Goal: Transaction & Acquisition: Purchase product/service

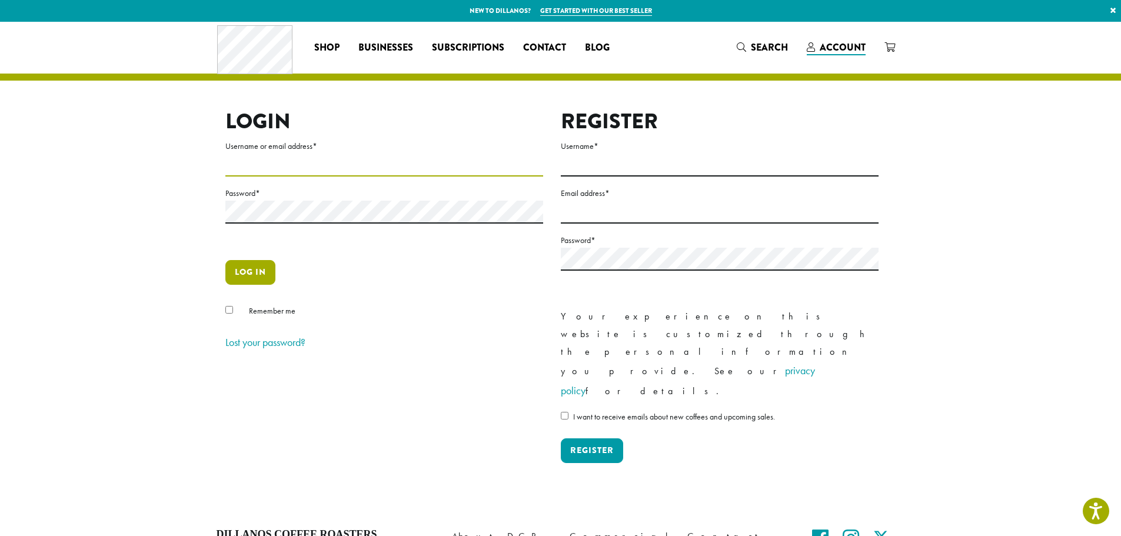
type input "**********"
click at [261, 276] on button "Log in" at bounding box center [250, 272] width 50 height 25
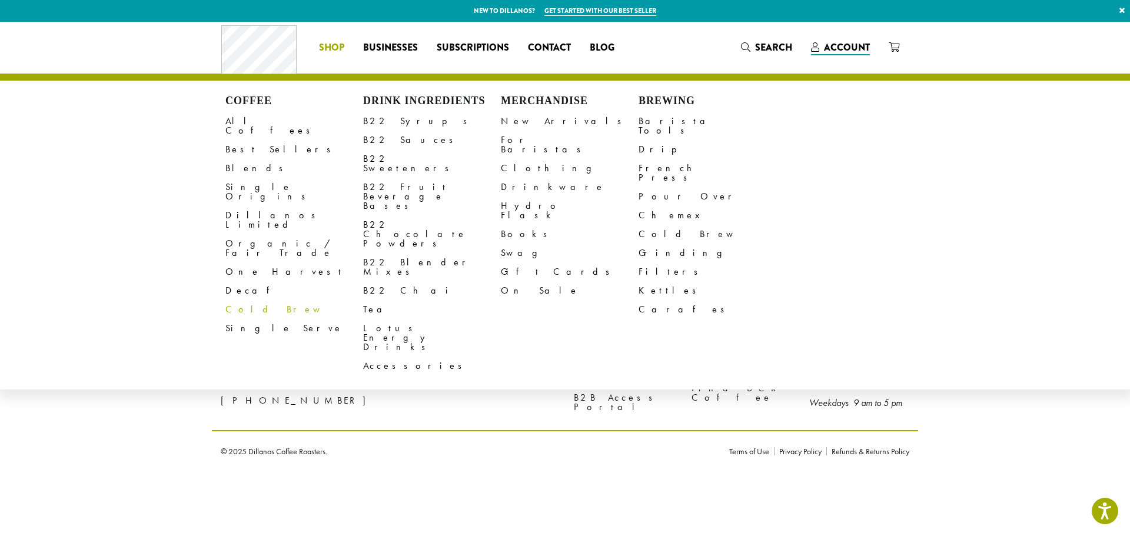
click at [227, 300] on link "Cold Brew" at bounding box center [294, 309] width 138 height 19
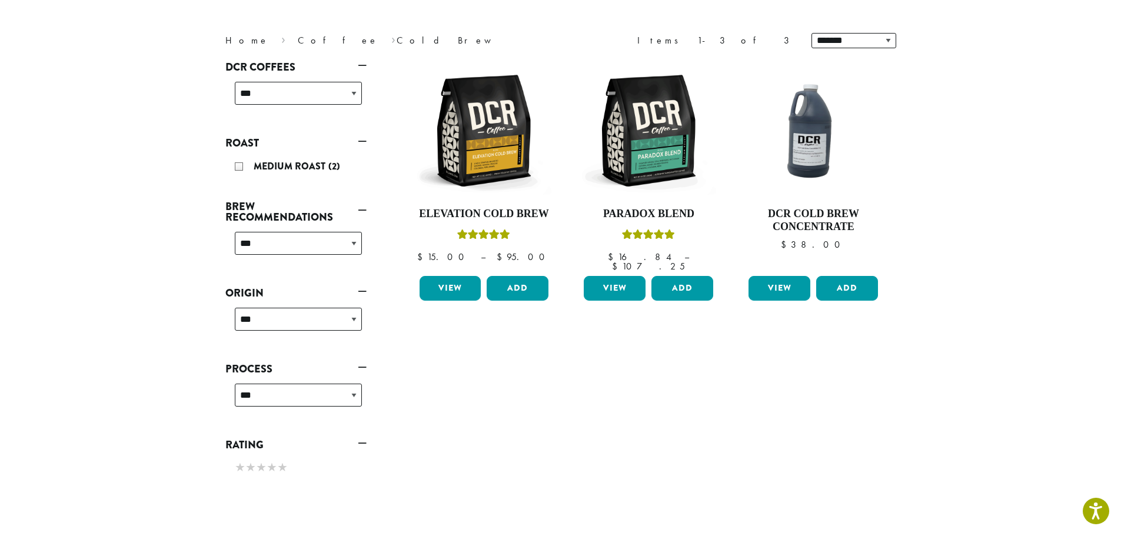
scroll to position [177, 0]
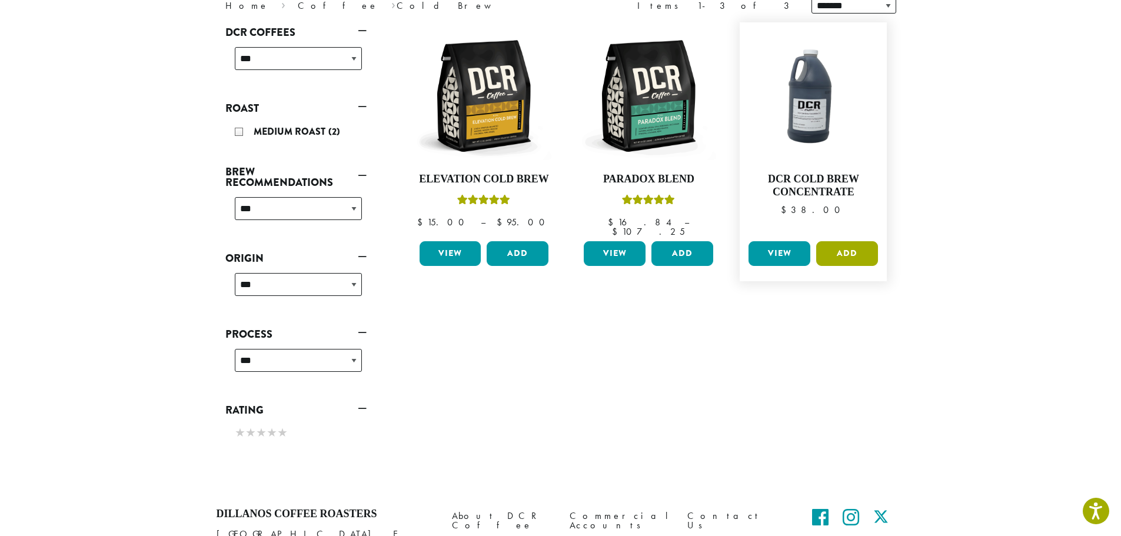
click at [840, 245] on button "Add" at bounding box center [848, 253] width 62 height 25
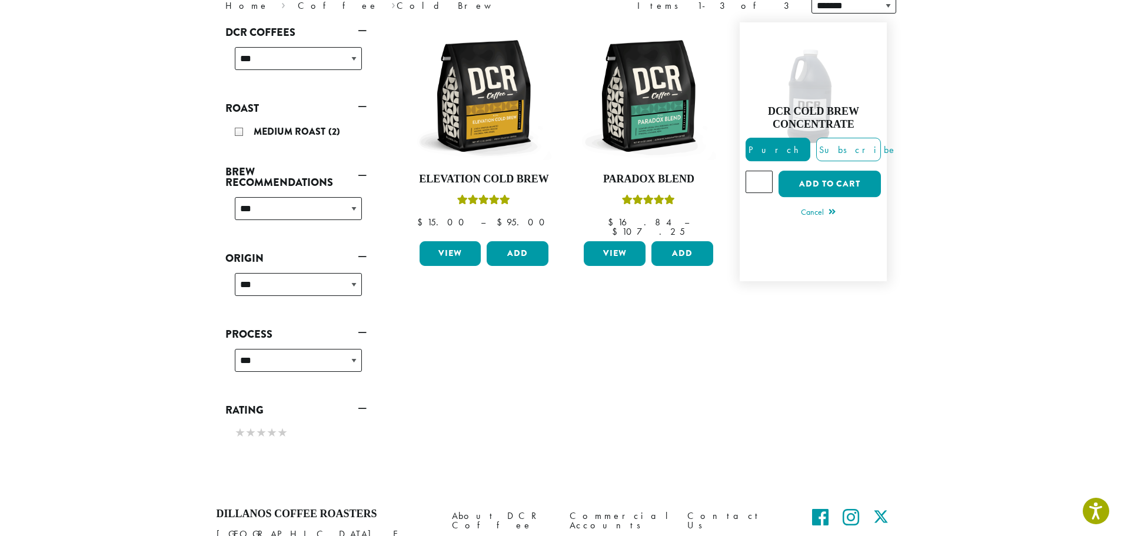
type input "*"
click at [765, 171] on input "*" at bounding box center [759, 182] width 27 height 22
click at [834, 180] on button "Add to cart" at bounding box center [830, 184] width 102 height 26
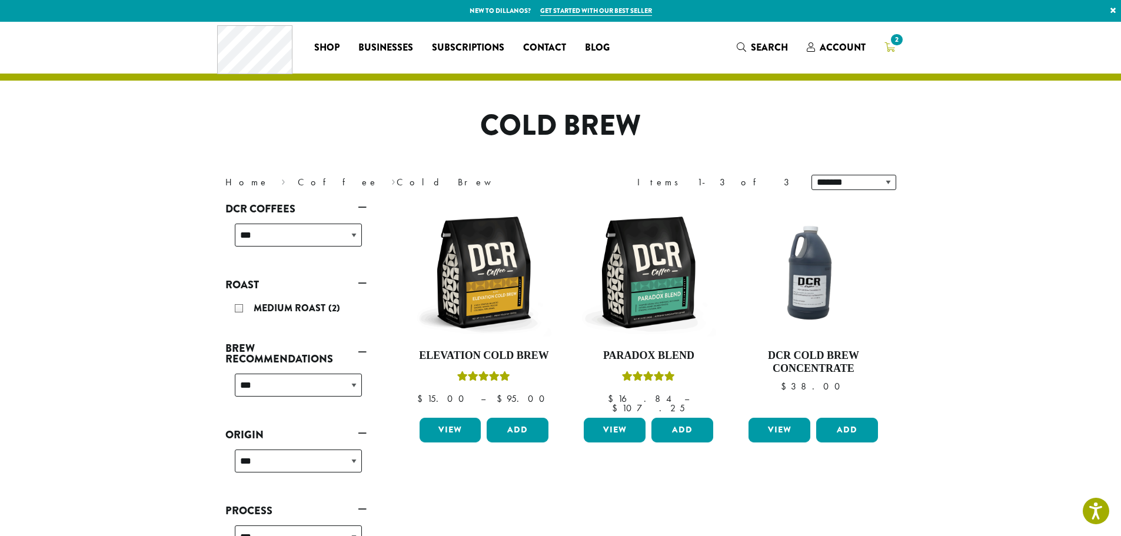
click at [898, 35] on span "2" at bounding box center [897, 40] width 16 height 16
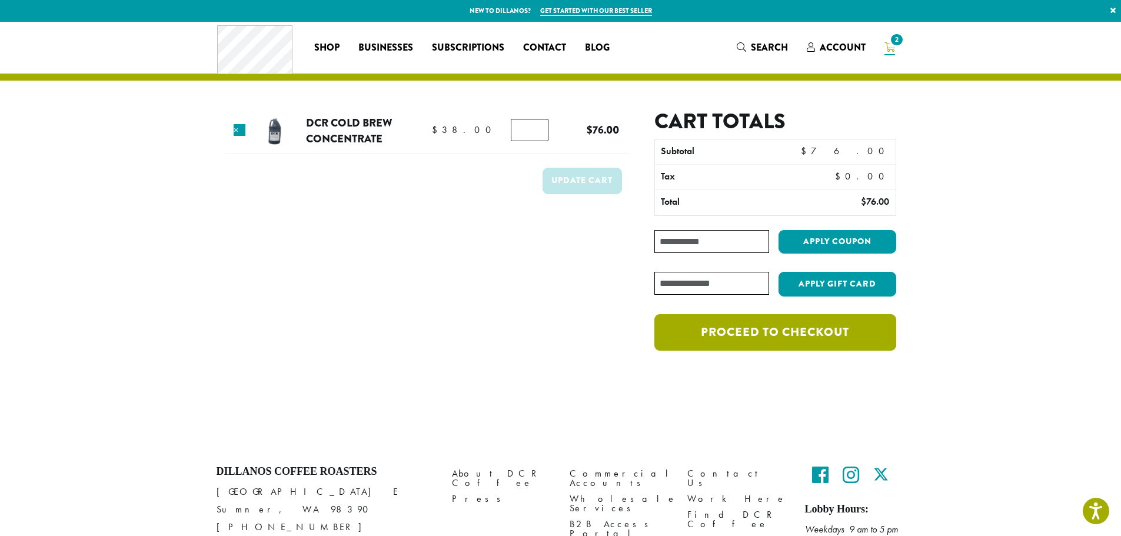
click at [761, 334] on link "Proceed to checkout" at bounding box center [775, 332] width 241 height 36
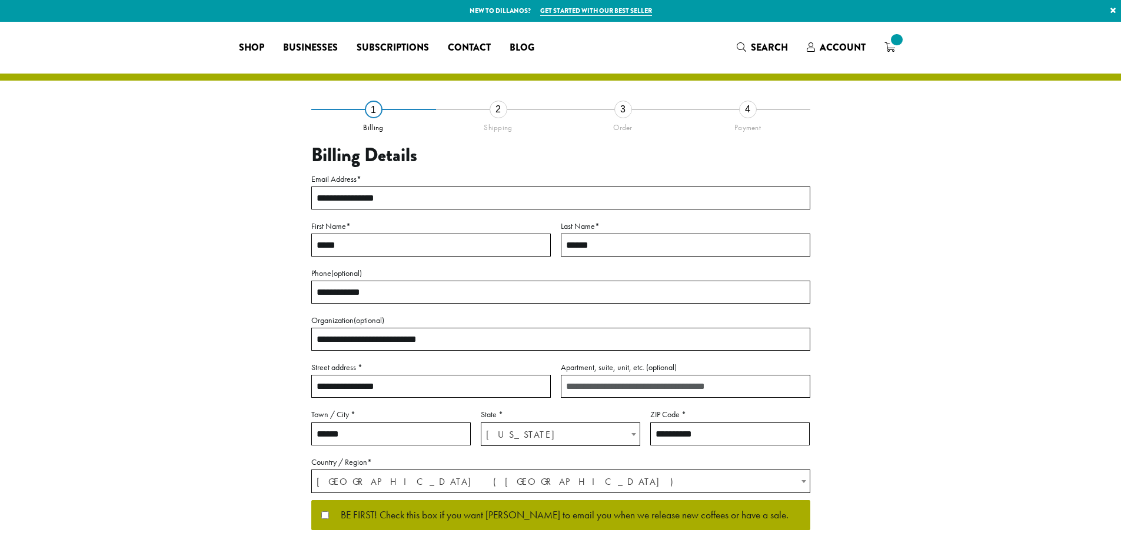
select select "**"
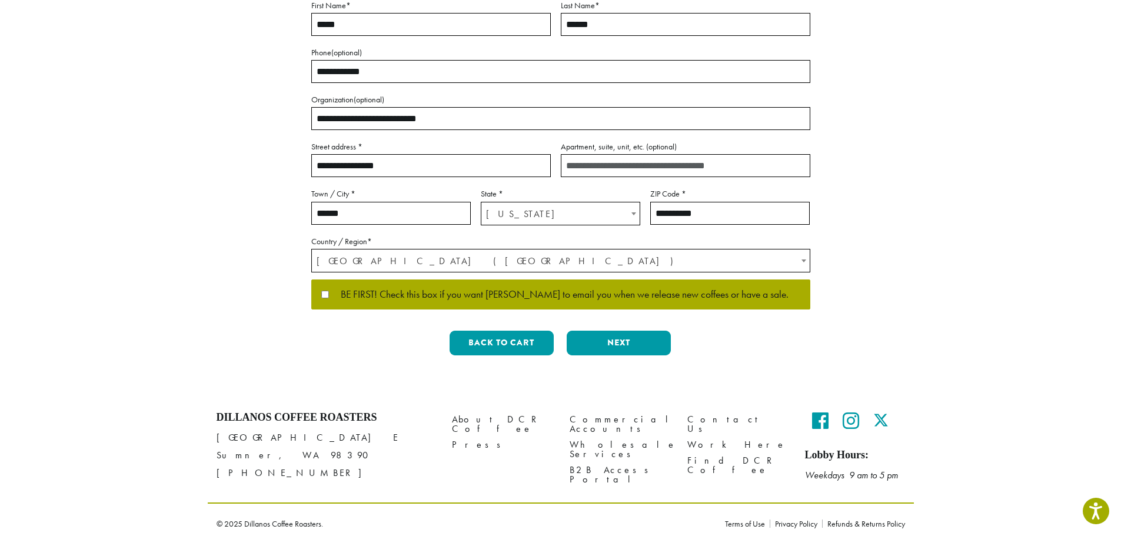
scroll to position [228, 0]
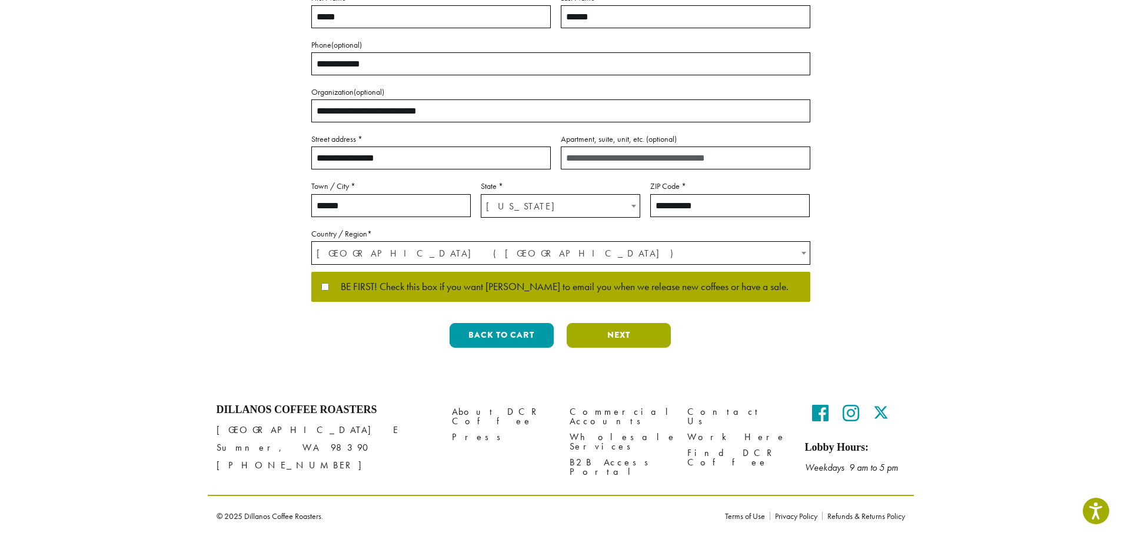
click at [633, 340] on button "Next" at bounding box center [619, 335] width 104 height 25
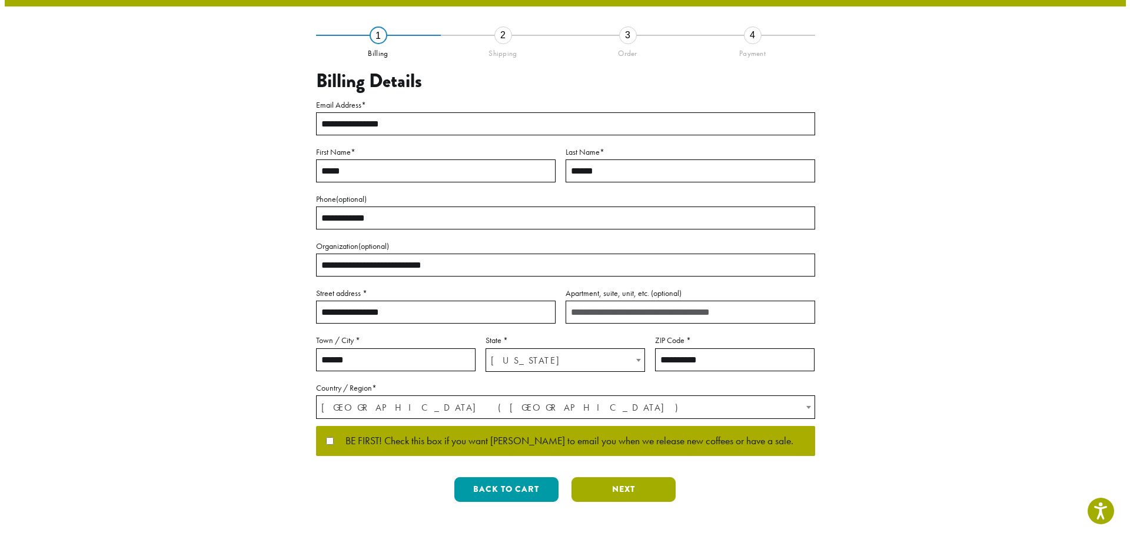
scroll to position [0, 0]
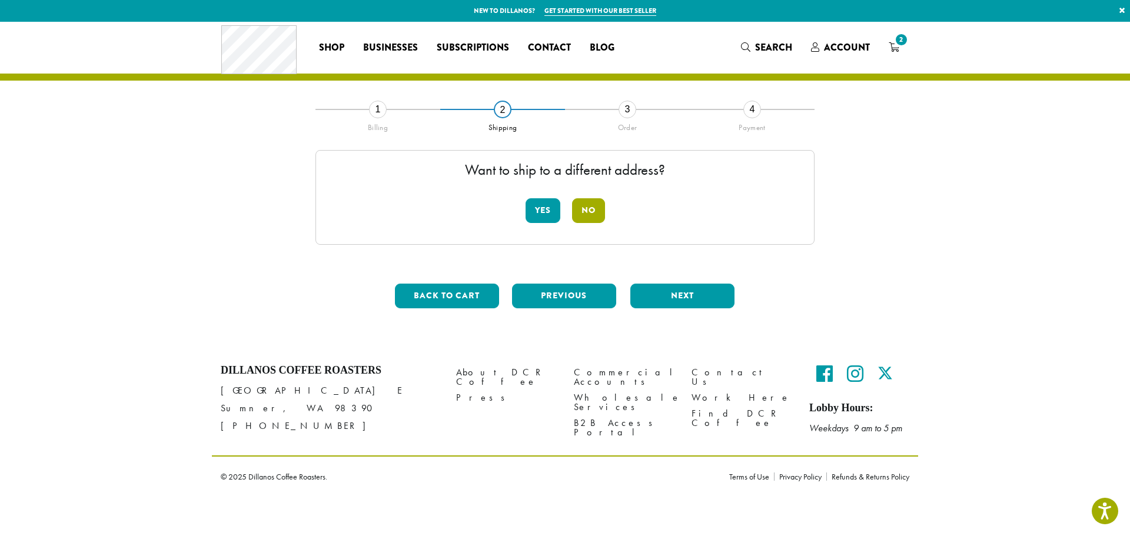
click at [593, 211] on button "No" at bounding box center [588, 210] width 33 height 25
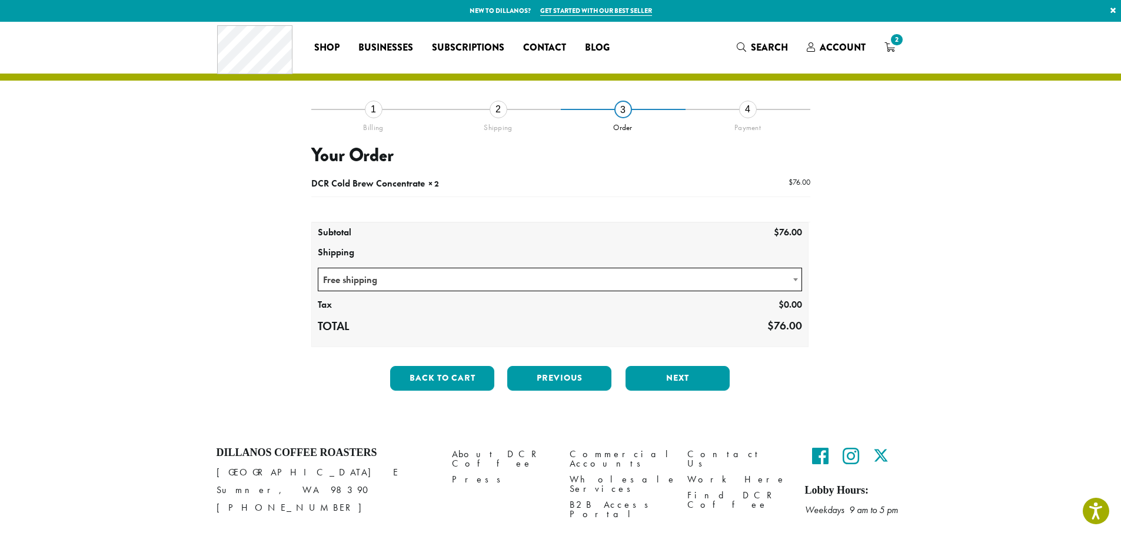
click at [676, 391] on div "Back to cart Previous Next" at bounding box center [560, 383] width 499 height 34
click at [665, 376] on button "Next" at bounding box center [678, 378] width 104 height 25
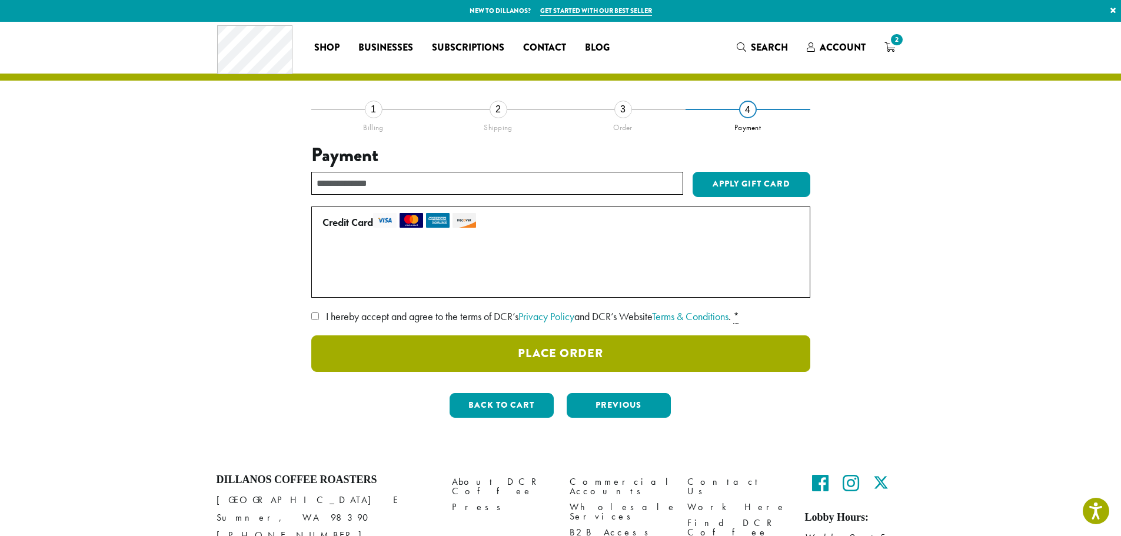
click at [546, 358] on button "Place Order" at bounding box center [560, 354] width 499 height 36
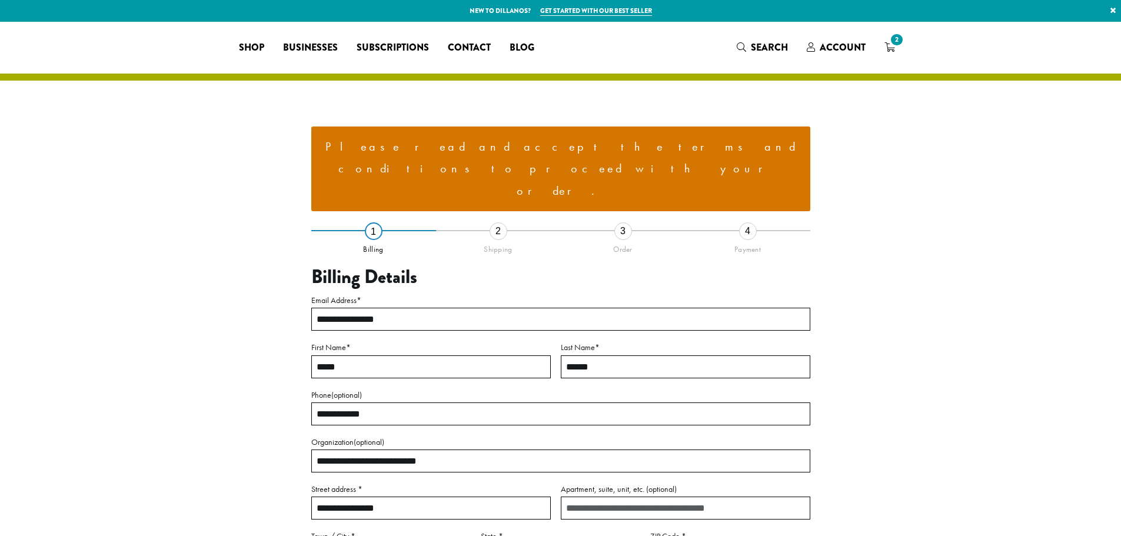
select select "**"
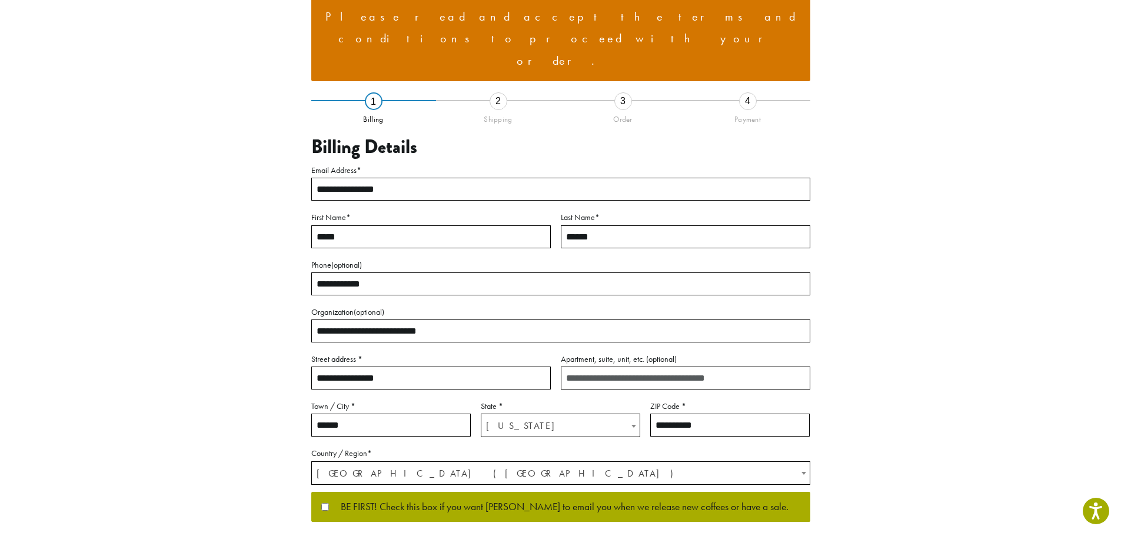
scroll to position [177, 0]
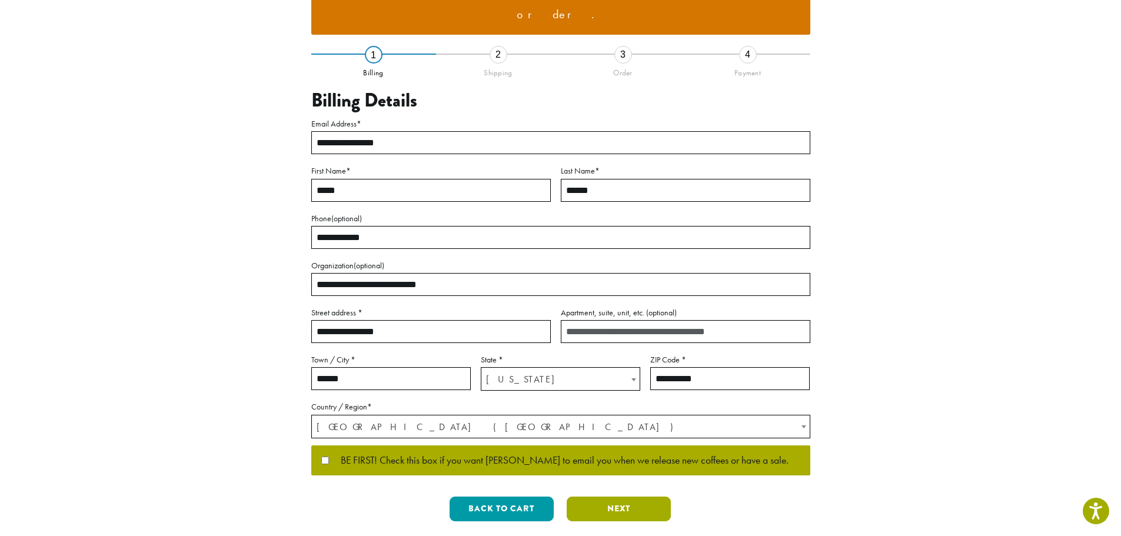
click at [612, 497] on button "Next" at bounding box center [619, 509] width 104 height 25
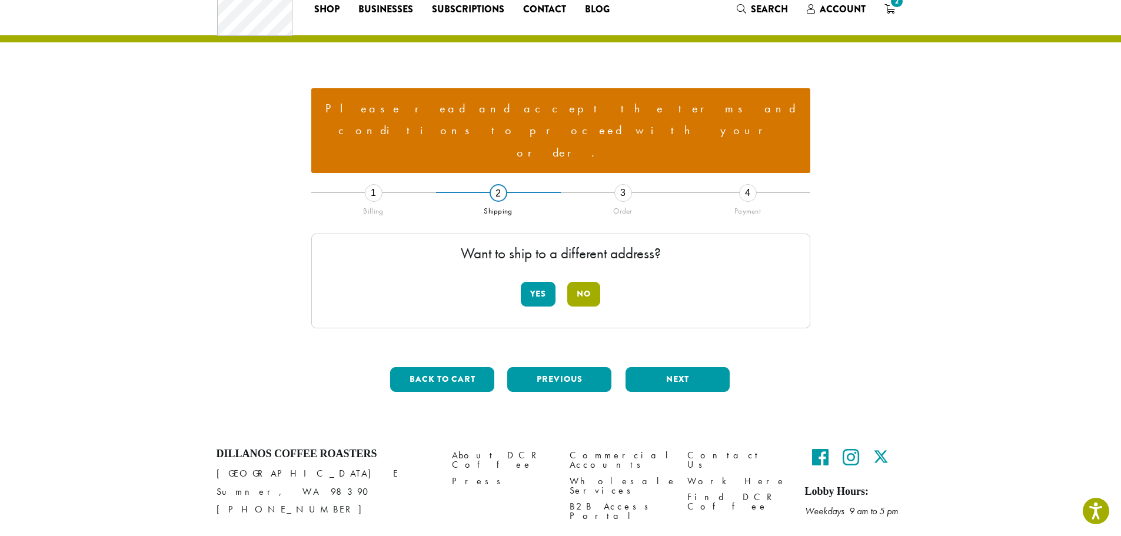
click at [585, 282] on button "No" at bounding box center [584, 294] width 33 height 25
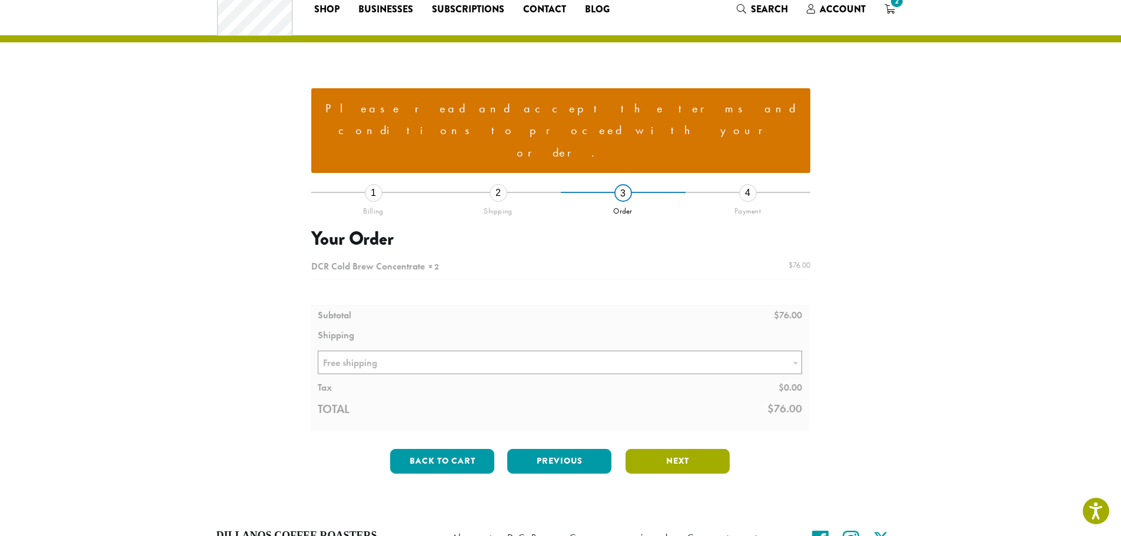
click at [679, 449] on button "Next" at bounding box center [678, 461] width 104 height 25
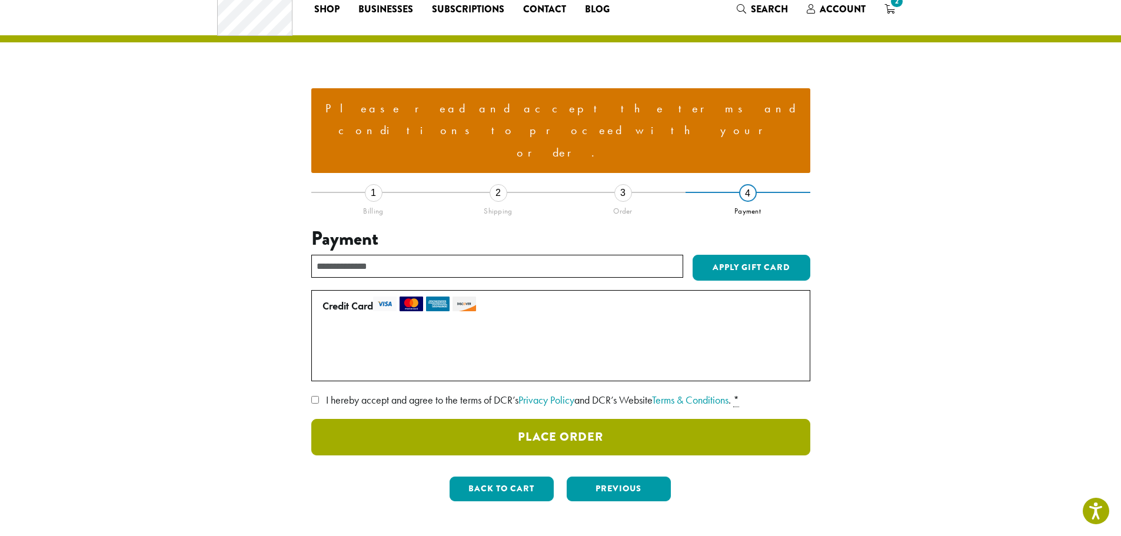
click at [598, 419] on button "Place Order" at bounding box center [560, 437] width 499 height 36
